Goal: Register for event/course

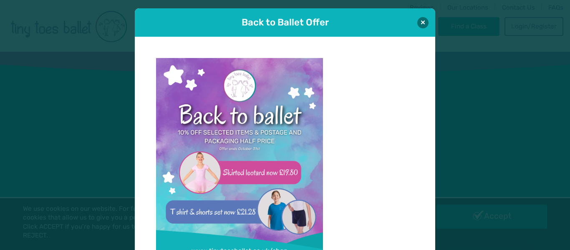
scroll to position [8, 0]
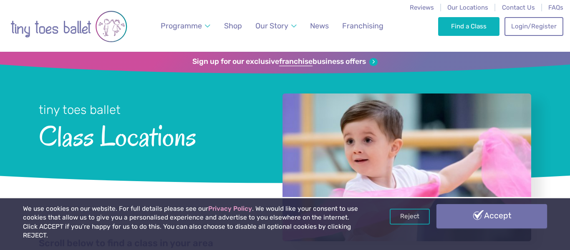
click at [465, 220] on link "Accept" at bounding box center [492, 216] width 111 height 24
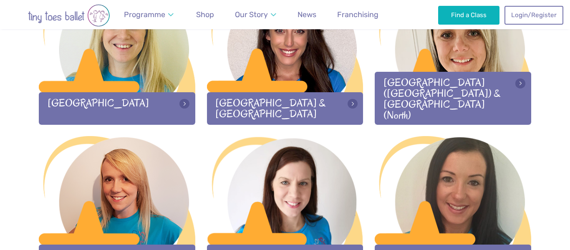
scroll to position [929, 0]
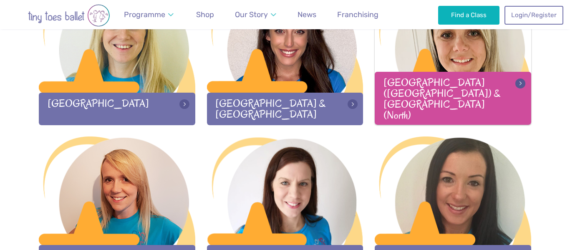
click at [514, 71] on div at bounding box center [453, 39] width 157 height 110
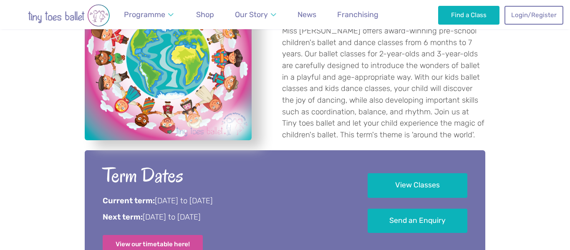
scroll to position [362, 0]
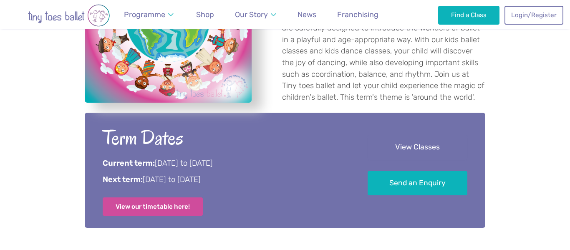
click at [405, 152] on link "View Classes" at bounding box center [418, 147] width 100 height 25
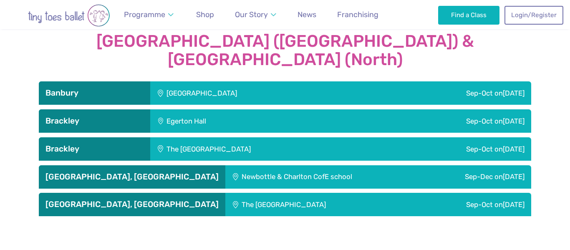
click at [177, 137] on div "The [GEOGRAPHIC_DATA]" at bounding box center [264, 148] width 228 height 23
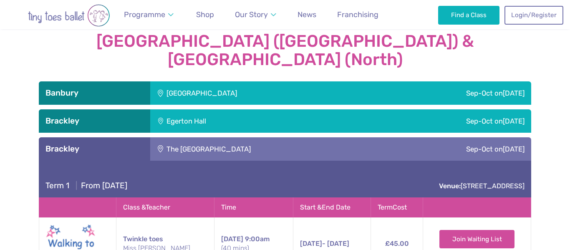
click at [413, 109] on div "Sep-Oct on Tuesday" at bounding box center [430, 120] width 204 height 23
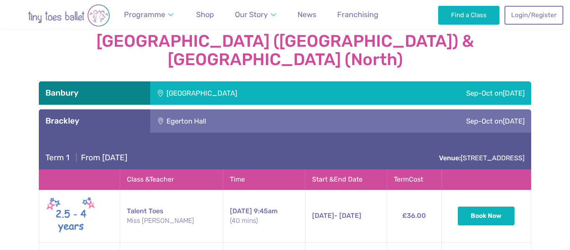
click at [444, 109] on div "Sep-Oct on Tuesday" at bounding box center [430, 120] width 204 height 23
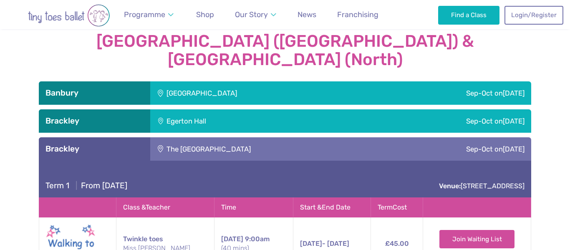
click at [442, 137] on div "Sep-Oct on Sunday" at bounding box center [455, 148] width 153 height 23
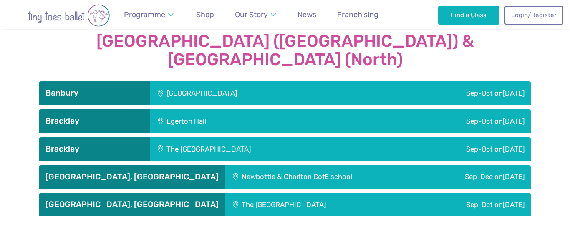
click at [66, 144] on h3 "Brackley" at bounding box center [95, 149] width 98 height 10
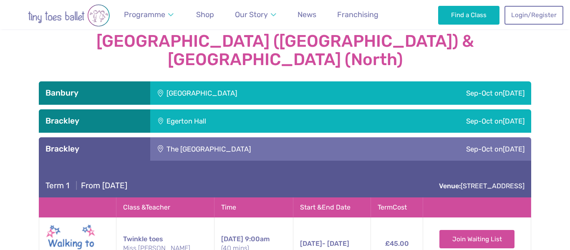
click at [387, 137] on div "Sep-Oct on Sunday" at bounding box center [455, 148] width 153 height 23
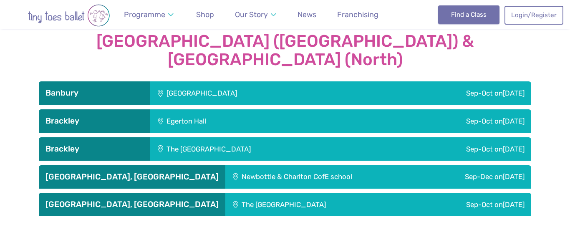
click at [456, 13] on link "Find a Class" at bounding box center [468, 14] width 61 height 18
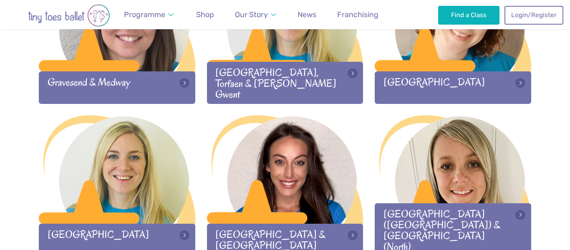
scroll to position [799, 0]
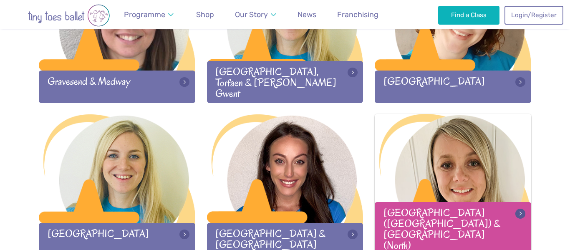
click at [450, 159] on div at bounding box center [453, 169] width 157 height 110
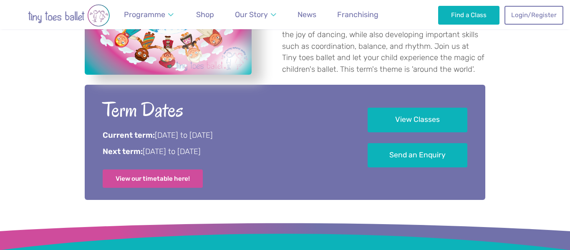
scroll to position [463, 0]
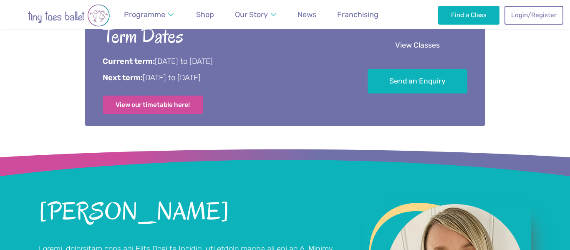
click at [424, 48] on link "View Classes" at bounding box center [418, 45] width 100 height 25
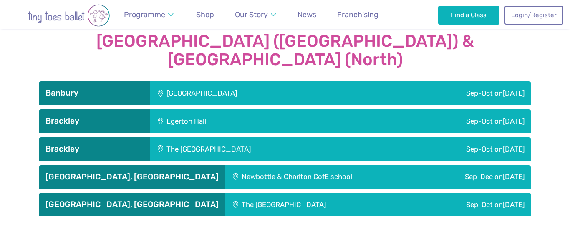
click at [198, 137] on div "The [GEOGRAPHIC_DATA]" at bounding box center [264, 148] width 228 height 23
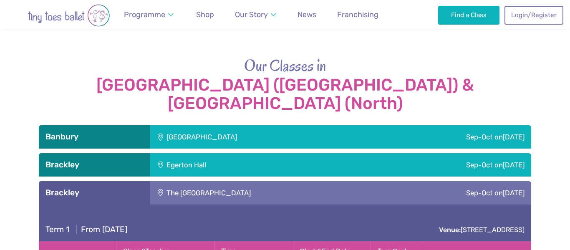
scroll to position [762, 0]
